Goal: Navigation & Orientation: Find specific page/section

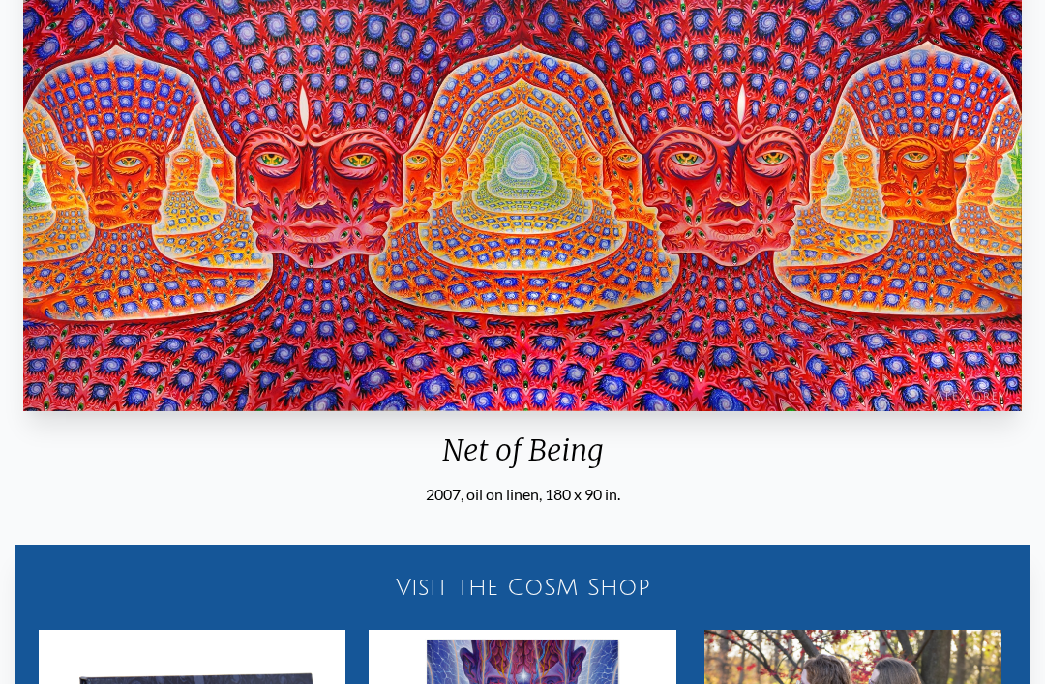
scroll to position [206, 0]
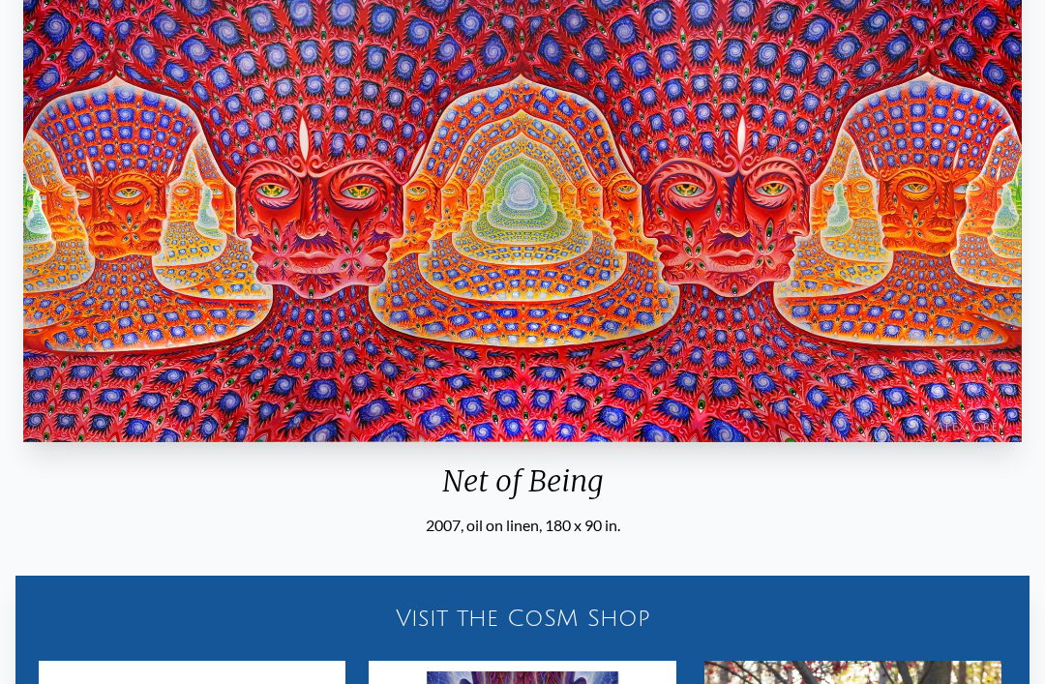
click at [816, 295] on img "25 / 31" at bounding box center [522, 192] width 999 height 502
click at [816, 371] on img "25 / 31" at bounding box center [522, 192] width 999 height 502
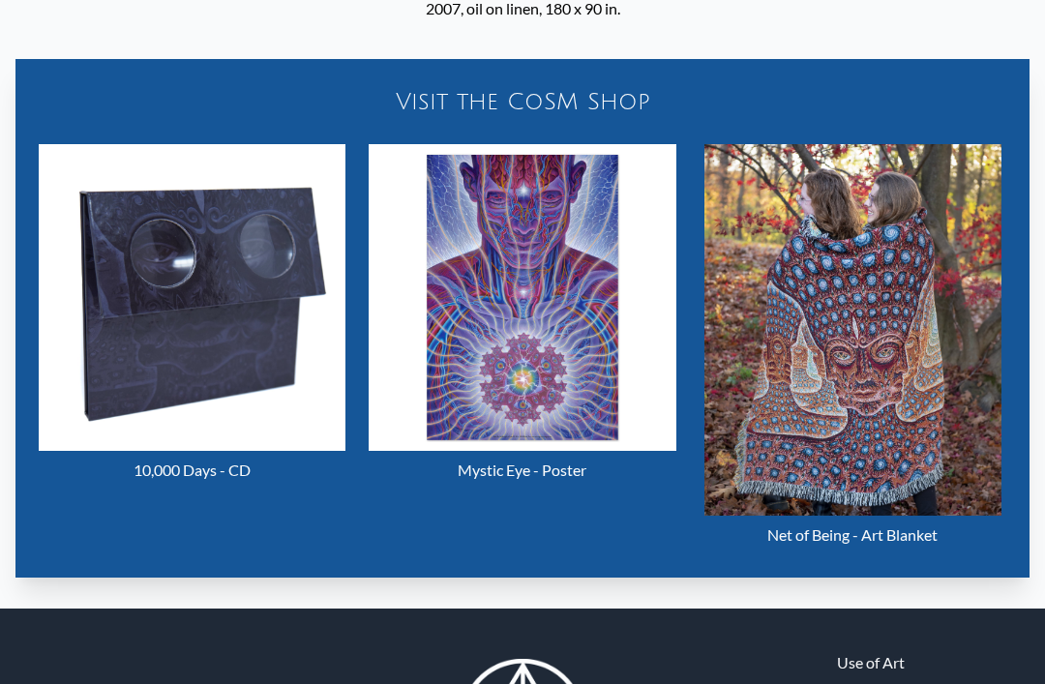
scroll to position [811, 0]
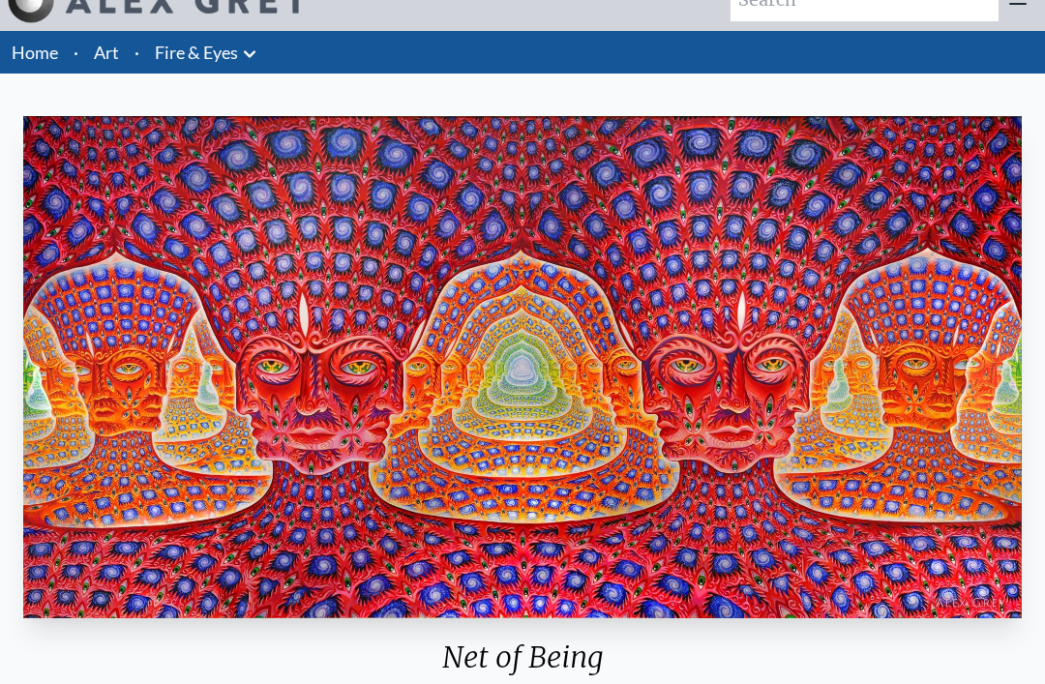
click at [550, 664] on div "Net of Being" at bounding box center [522, 665] width 1014 height 50
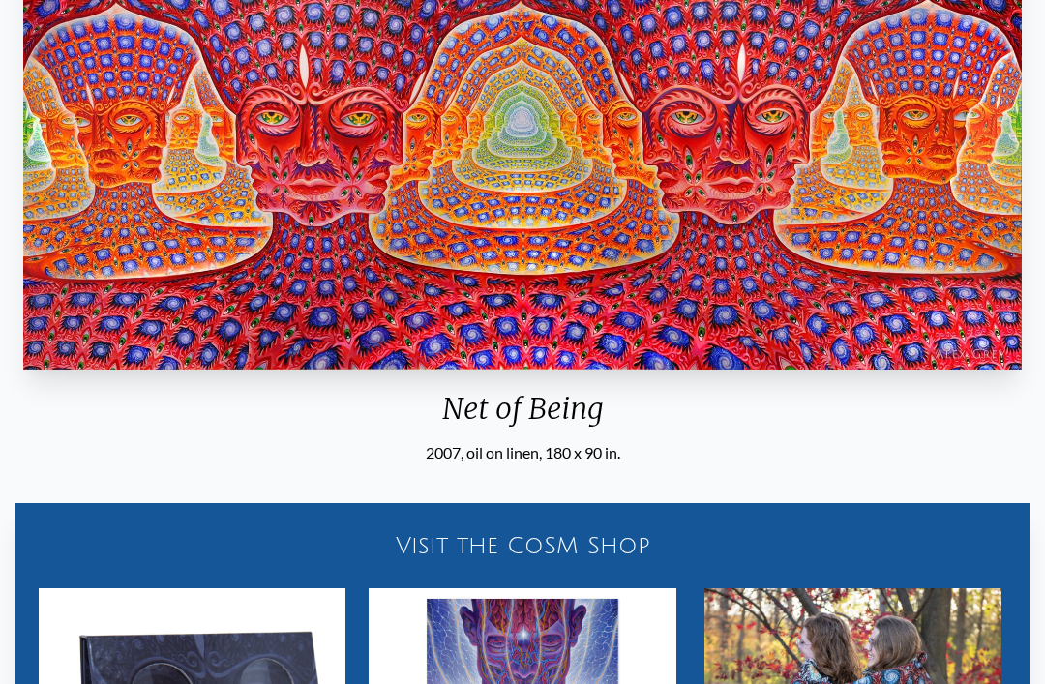
scroll to position [280, 0]
click at [627, 549] on div "Visit the CoSM Shop" at bounding box center [522, 546] width 991 height 62
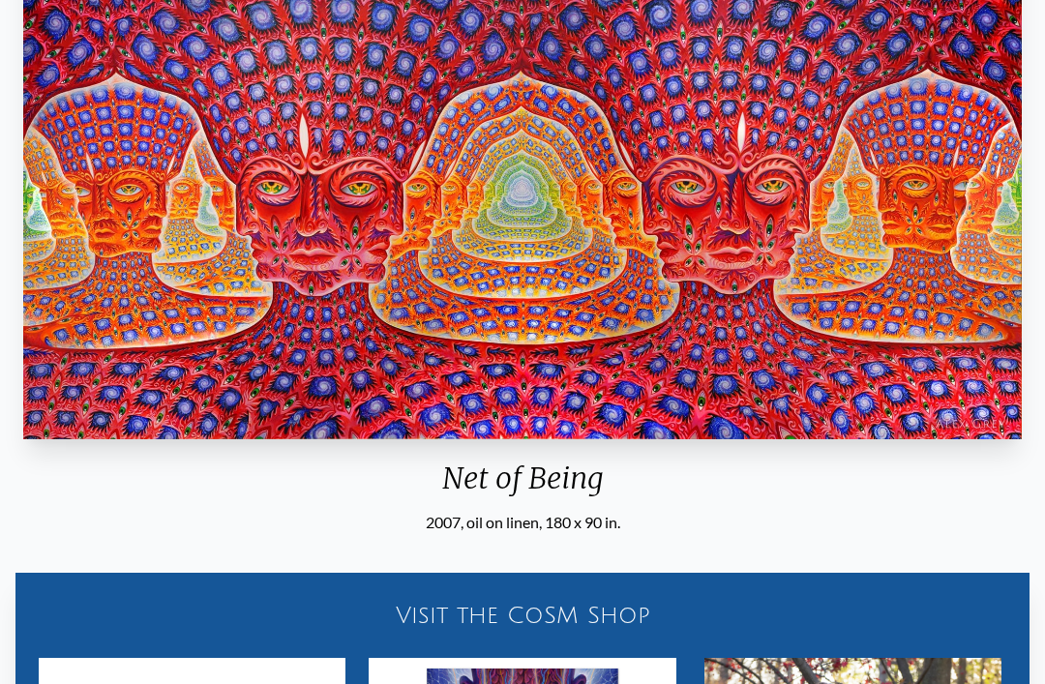
scroll to position [207, 0]
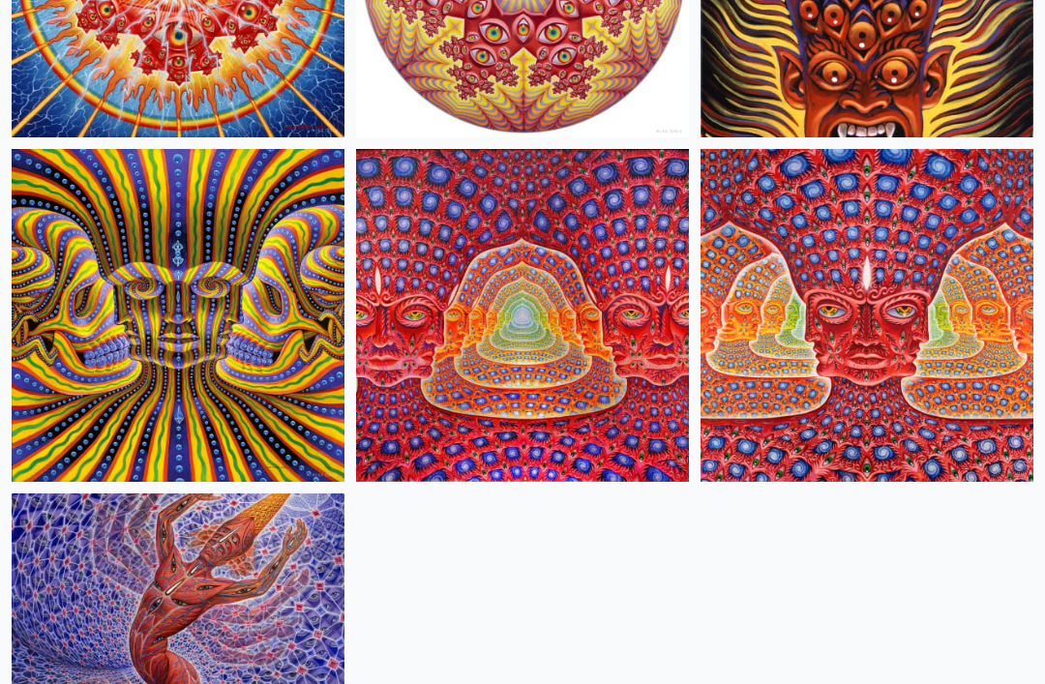
scroll to position [1444, 0]
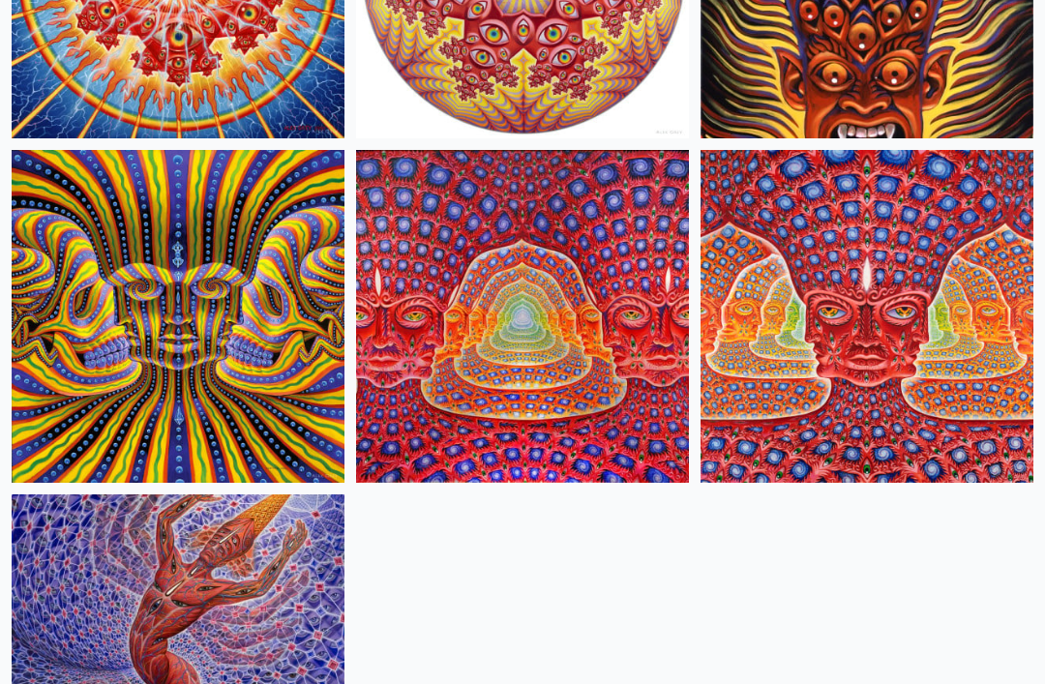
click at [593, 366] on img at bounding box center [522, 316] width 333 height 333
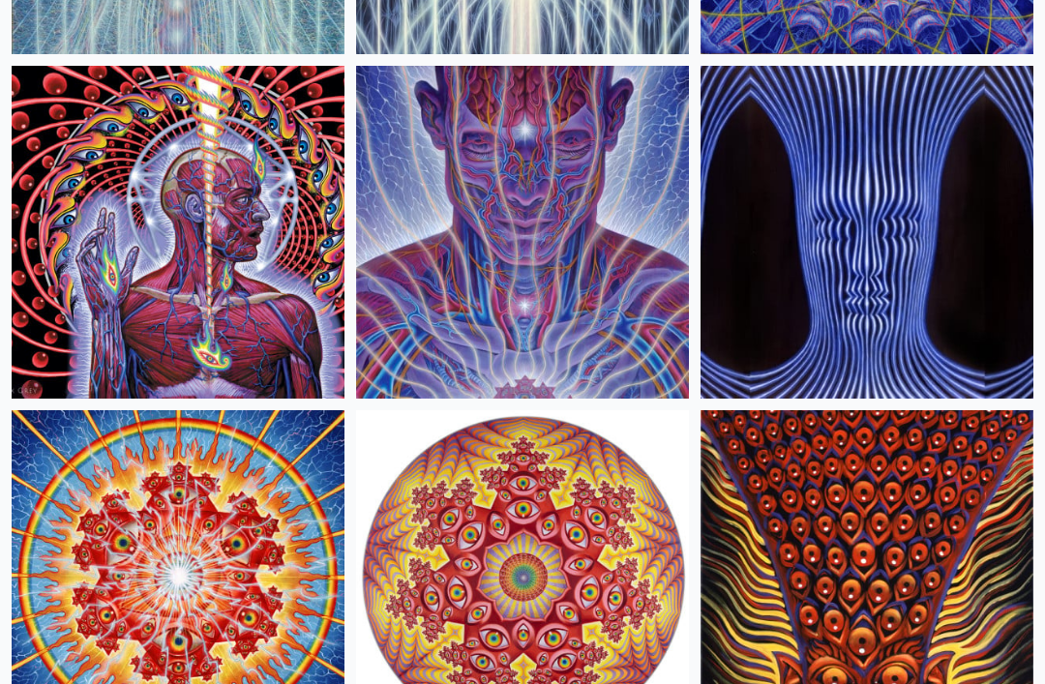
scroll to position [831, 0]
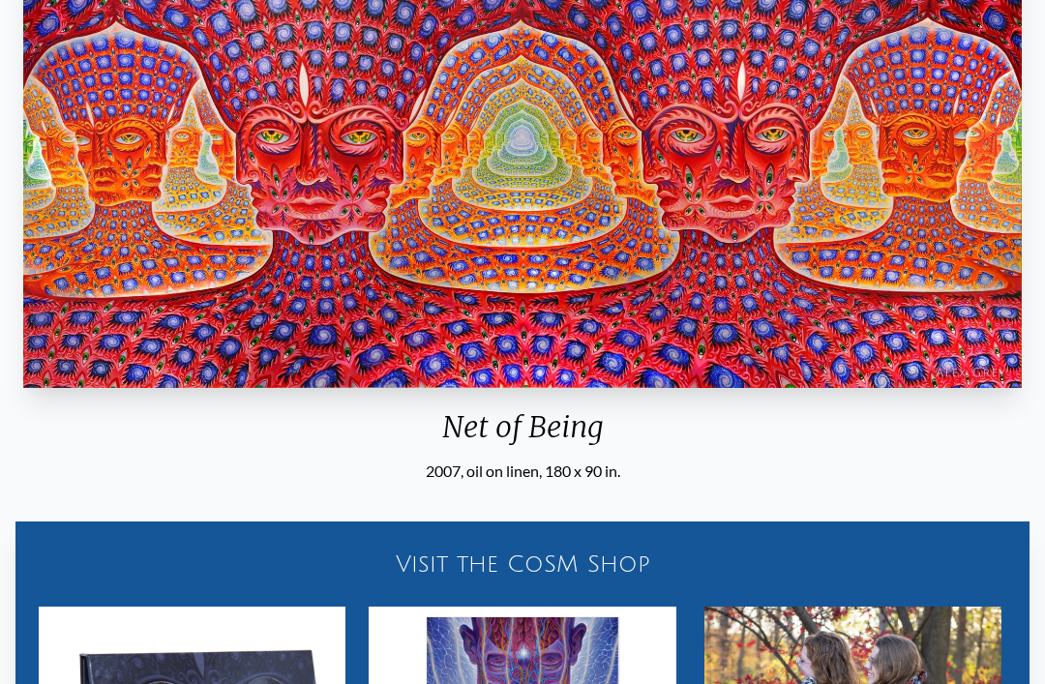
scroll to position [261, 0]
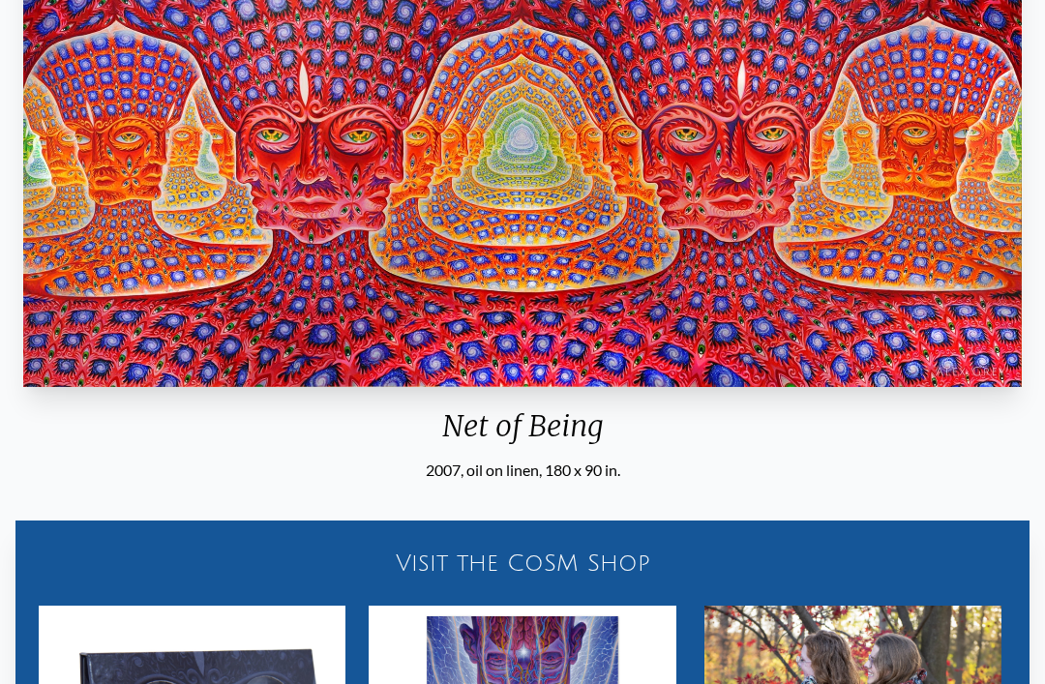
click at [825, 316] on img "14 / 16" at bounding box center [522, 137] width 999 height 502
click at [814, 397] on div "Net of Being 2007, oil on linen, 180 x 90 in." at bounding box center [522, 180] width 1014 height 605
click at [781, 447] on div "Net of Being" at bounding box center [522, 434] width 1014 height 50
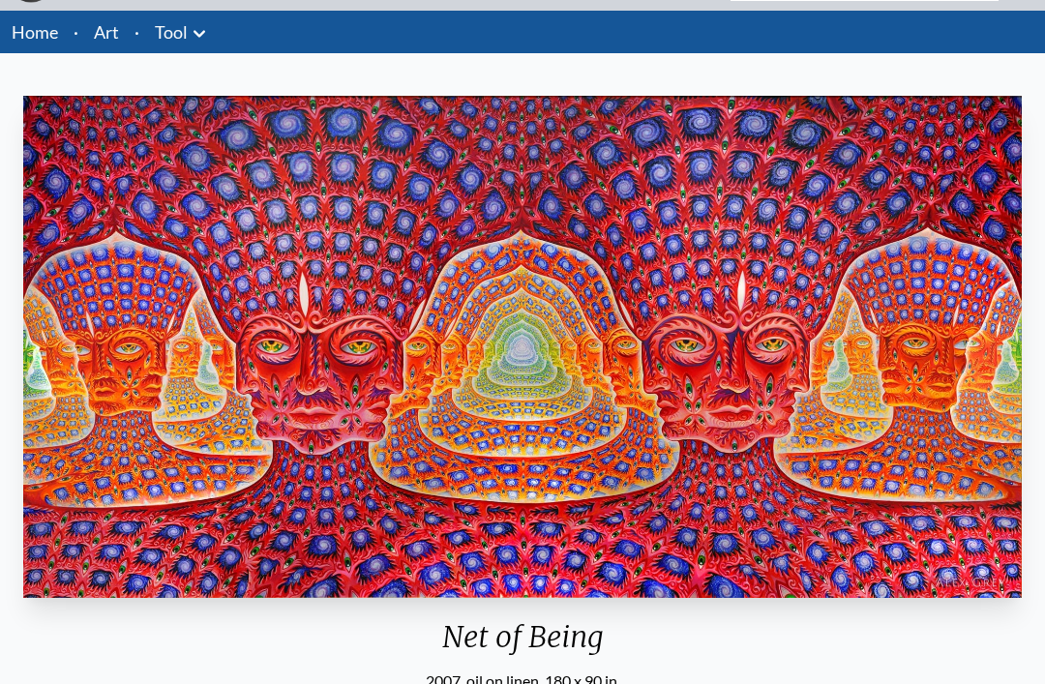
scroll to position [51, 0]
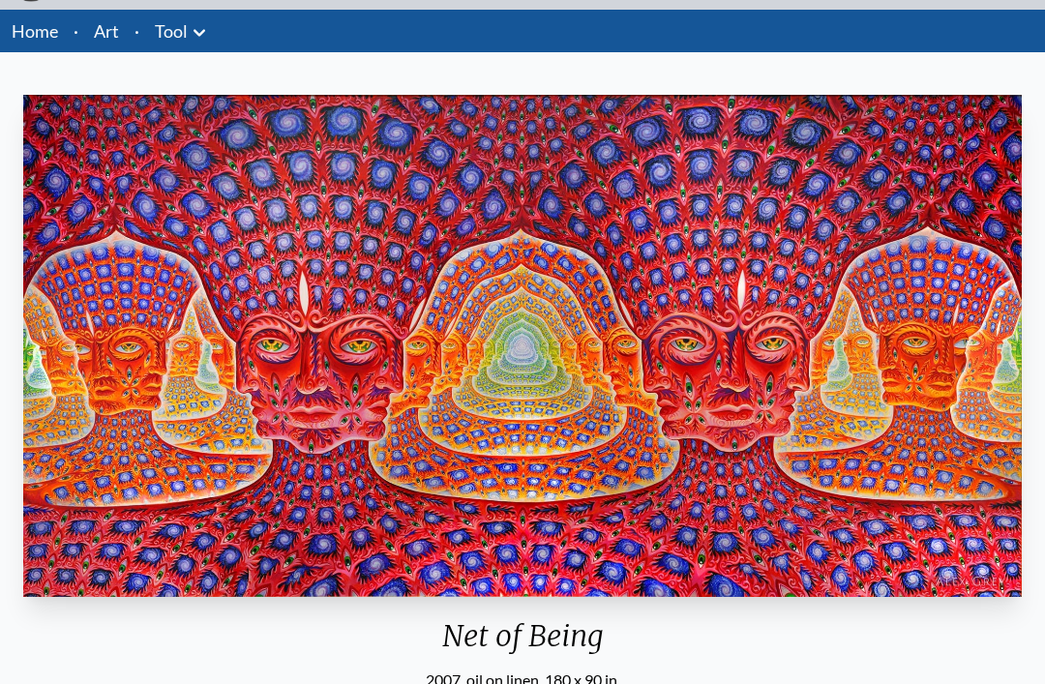
click at [776, 502] on img "14 / 16" at bounding box center [522, 347] width 999 height 502
click at [777, 531] on img "14 / 16" at bounding box center [522, 347] width 999 height 502
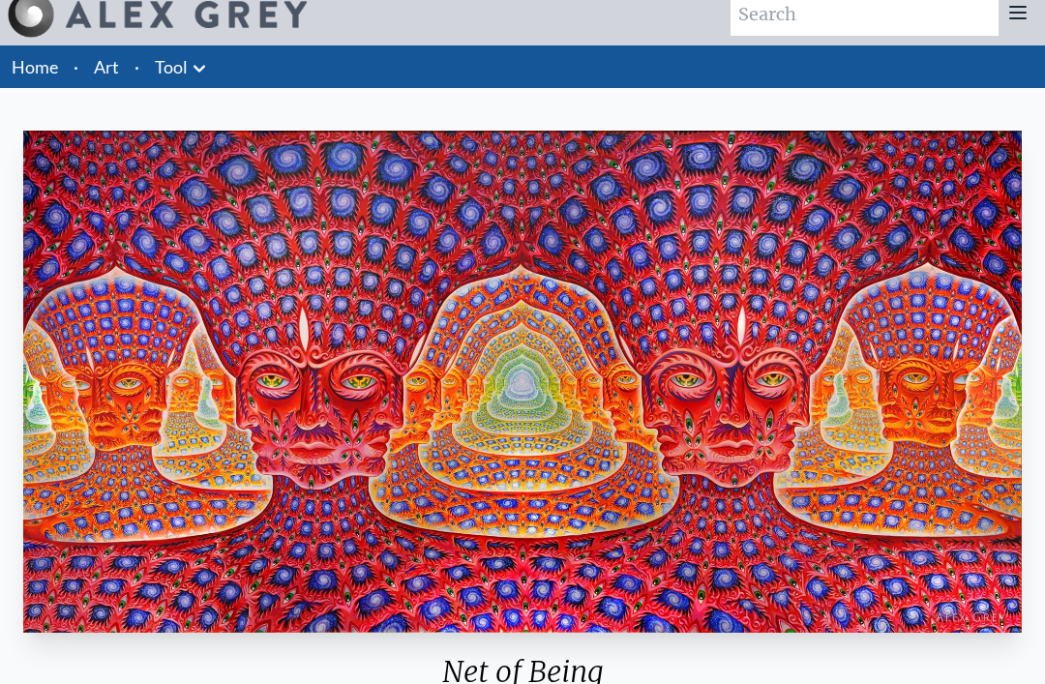
scroll to position [0, 0]
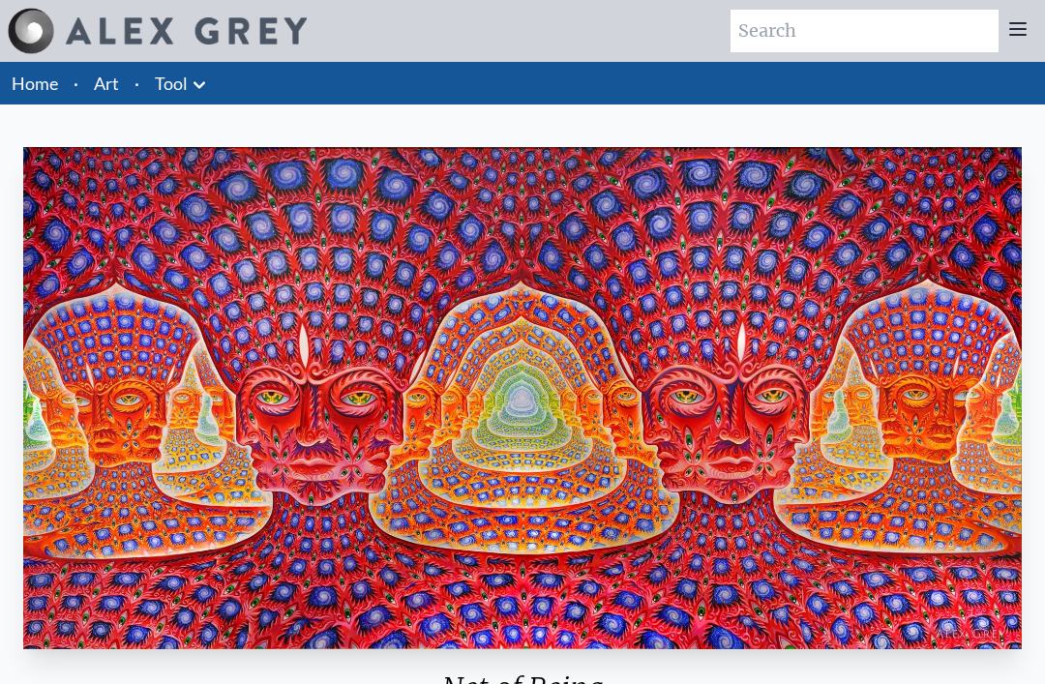
click at [101, 95] on link "Art" at bounding box center [106, 83] width 25 height 27
click at [176, 82] on link "Tool" at bounding box center [171, 83] width 33 height 27
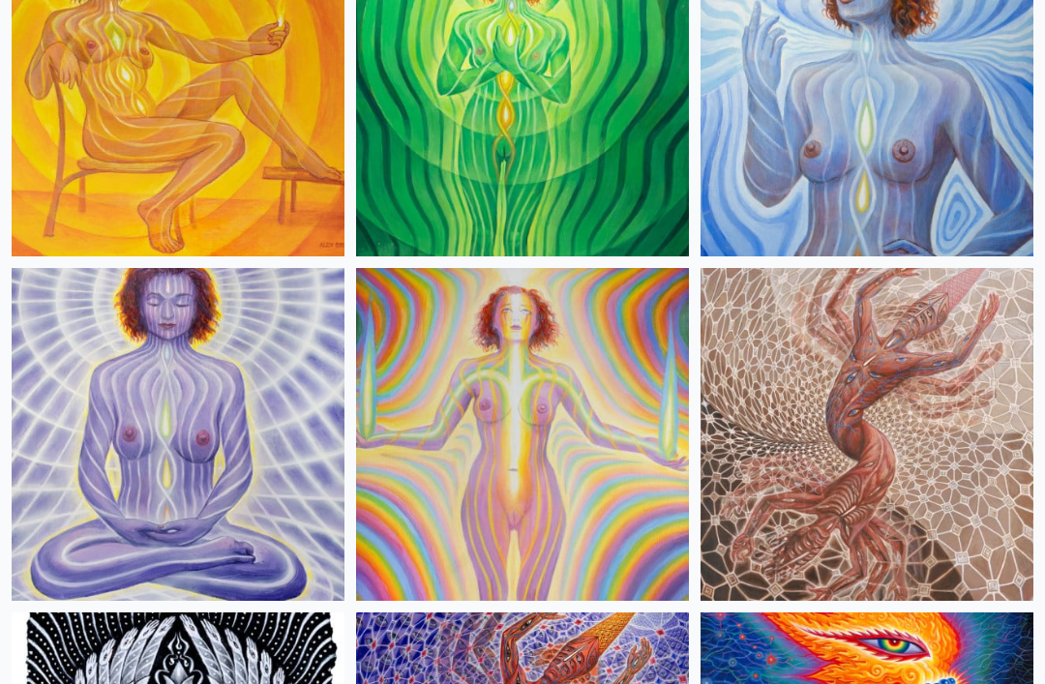
scroll to position [2222, 0]
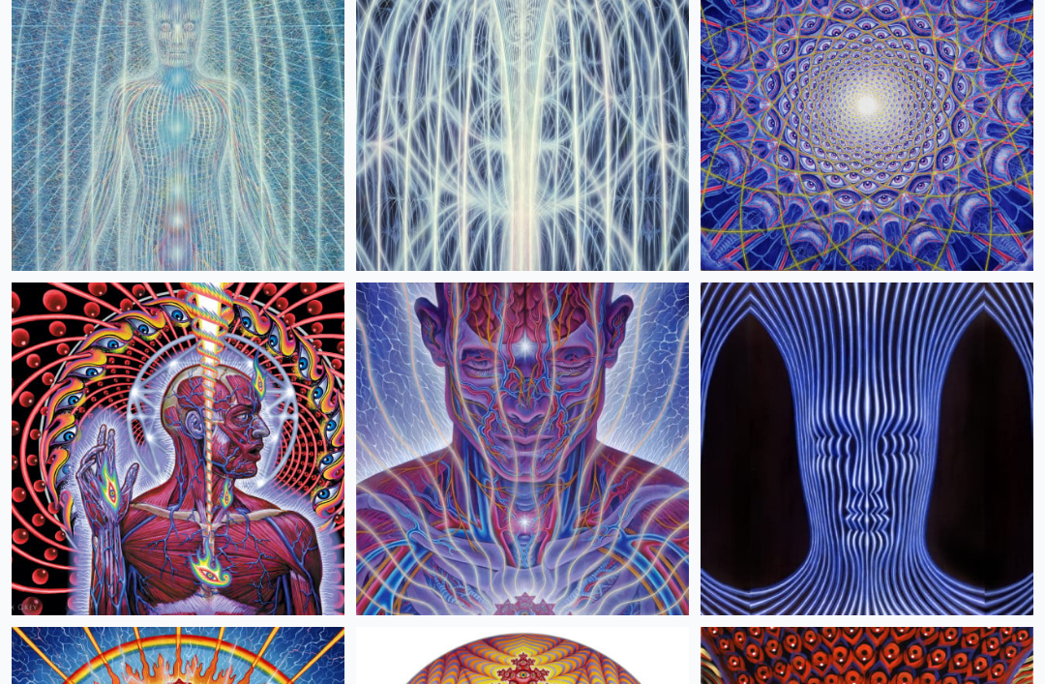
scroll to position [604, 0]
